Goal: Check status

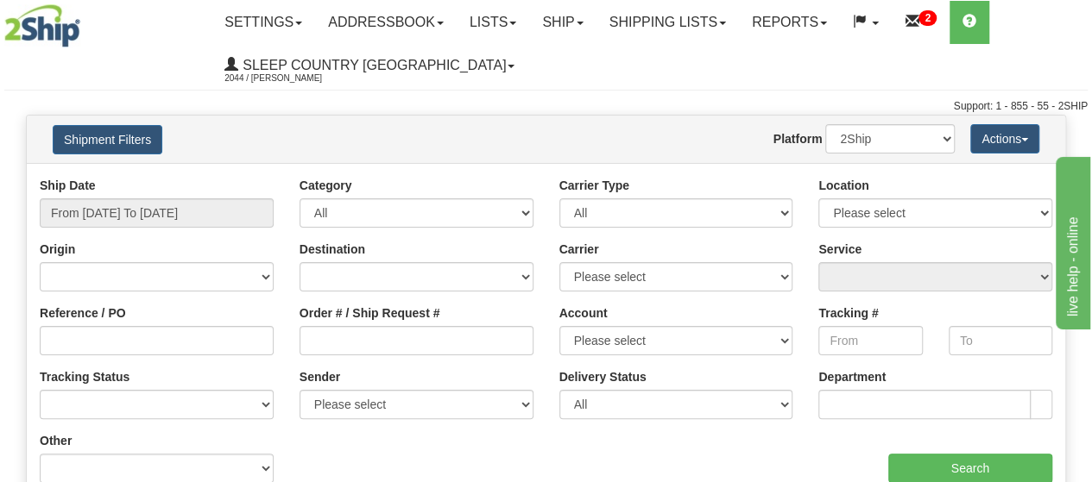
click at [363, 345] on input "Order # / Ship Request #" at bounding box center [416, 340] width 234 height 29
type input "126287"
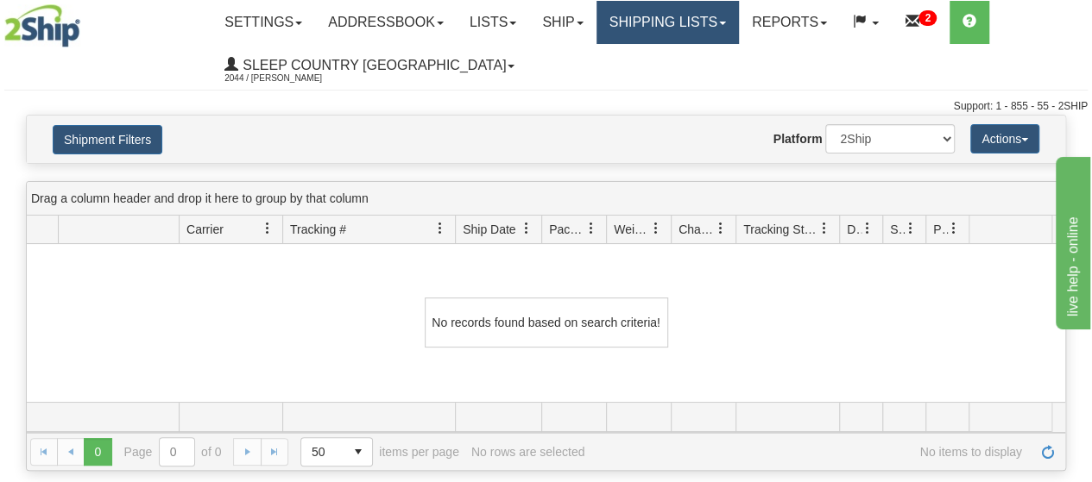
click at [707, 16] on link "Shipping lists" at bounding box center [667, 22] width 142 height 43
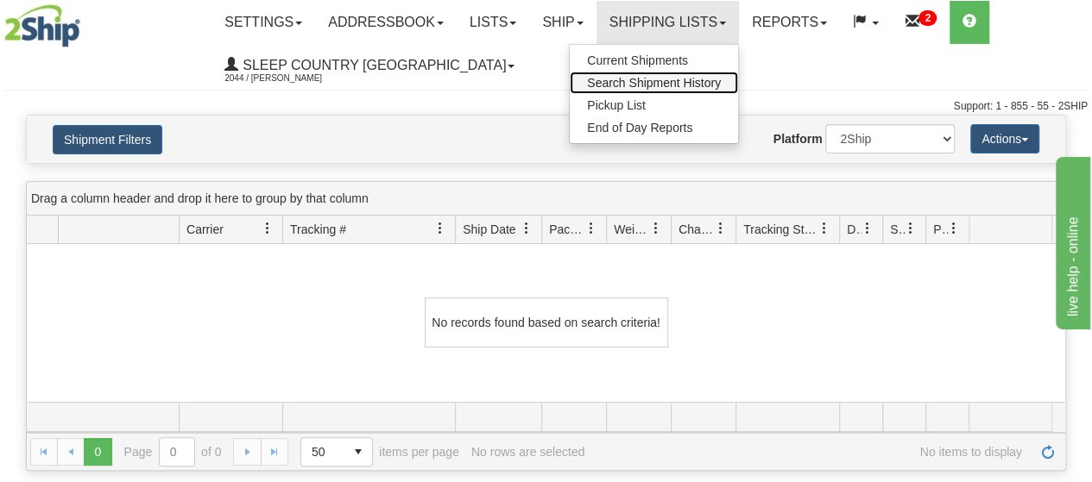
click at [661, 80] on span "Search Shipment History" at bounding box center [654, 83] width 134 height 14
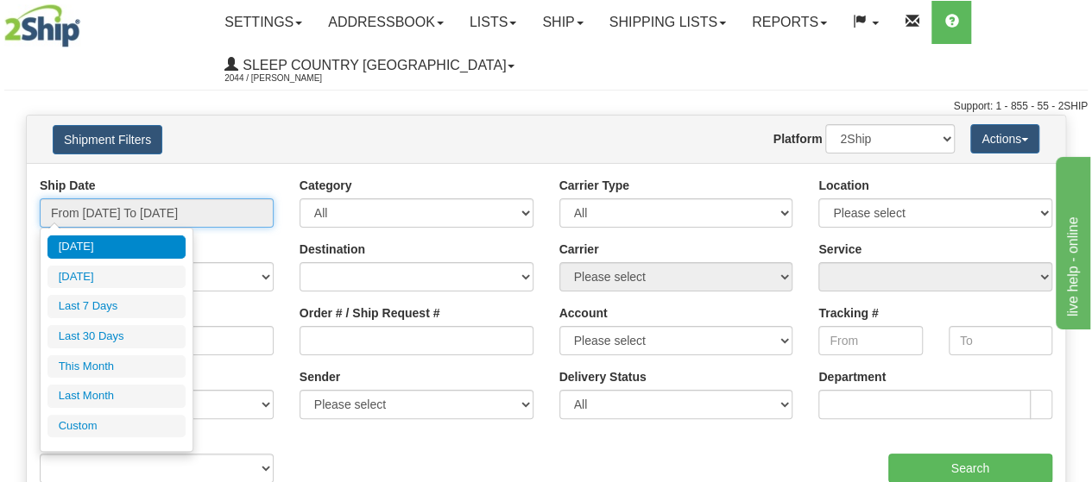
click at [162, 217] on input "From 09/08/2025 To 09/09/2025" at bounding box center [157, 212] width 234 height 29
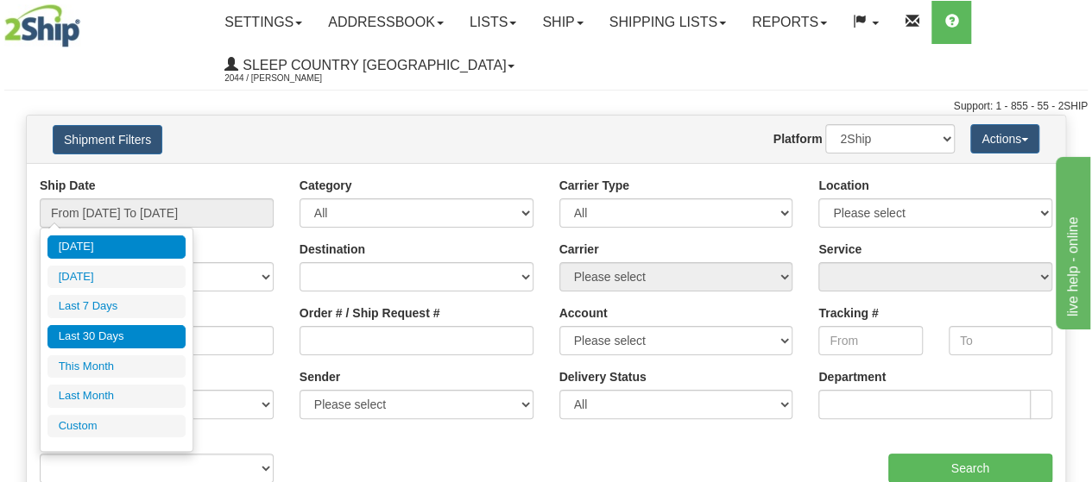
click at [100, 330] on li "Last 30 Days" at bounding box center [116, 336] width 138 height 23
type input "From [DATE] To [DATE]"
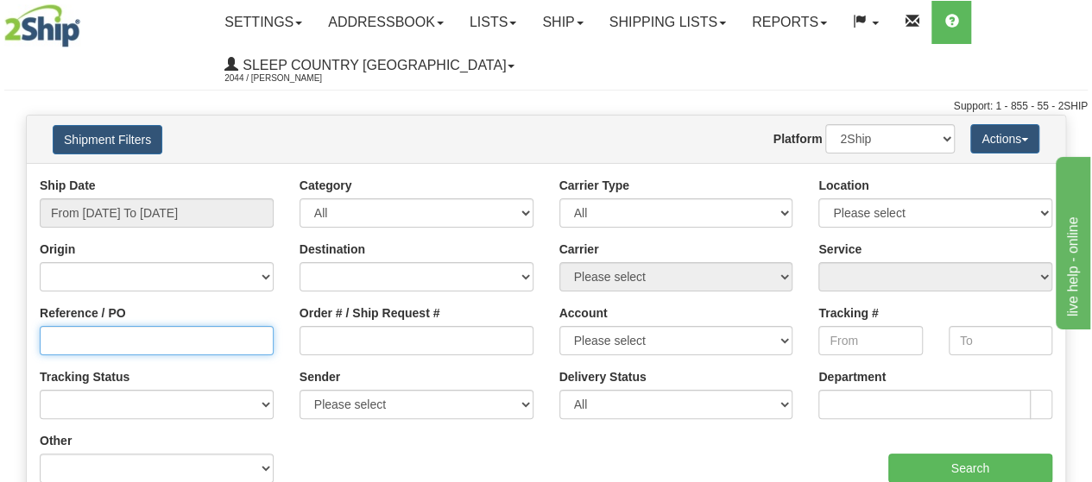
click at [122, 337] on input "Reference / PO" at bounding box center [157, 340] width 234 height 29
paste input "126287"
type input "126287"
